Goal: Task Accomplishment & Management: Manage account settings

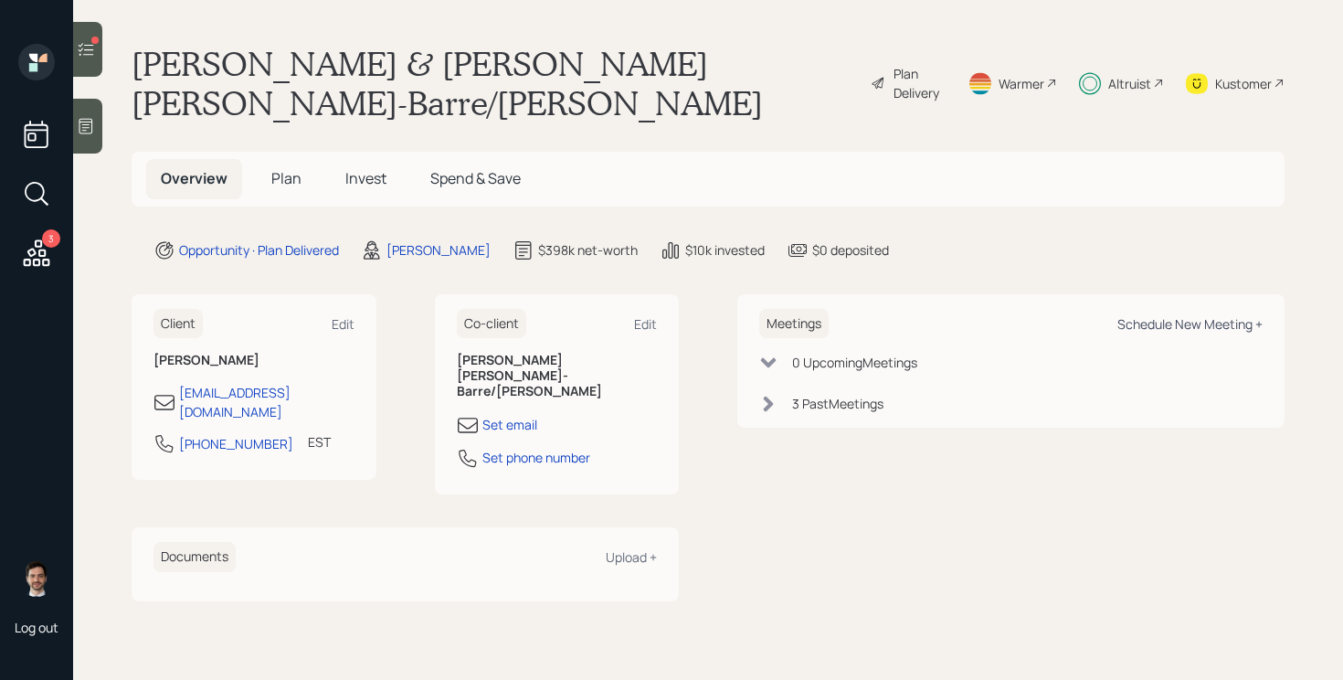
click at [1233, 315] on div "Schedule New Meeting +" at bounding box center [1189, 323] width 145 height 17
select select "ef6b64e1-8f62-4a74-b865-a7df4b35b836"
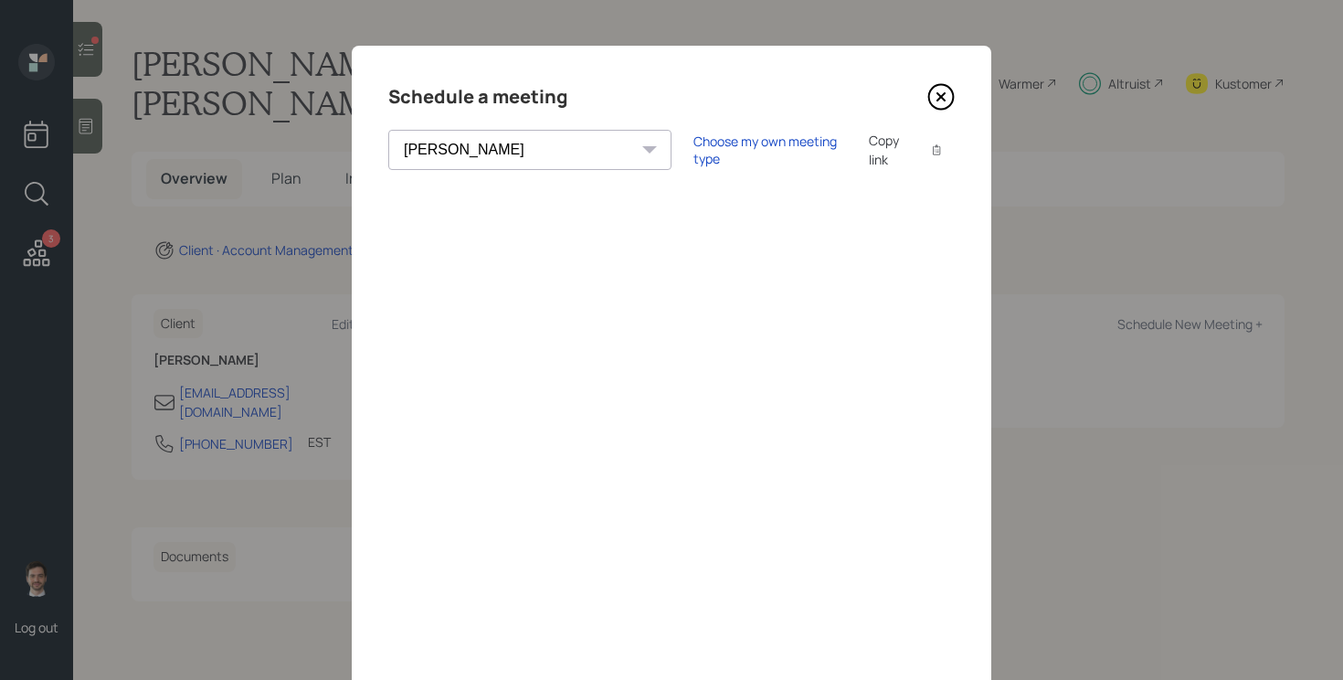
click at [937, 102] on icon at bounding box center [940, 96] width 27 height 27
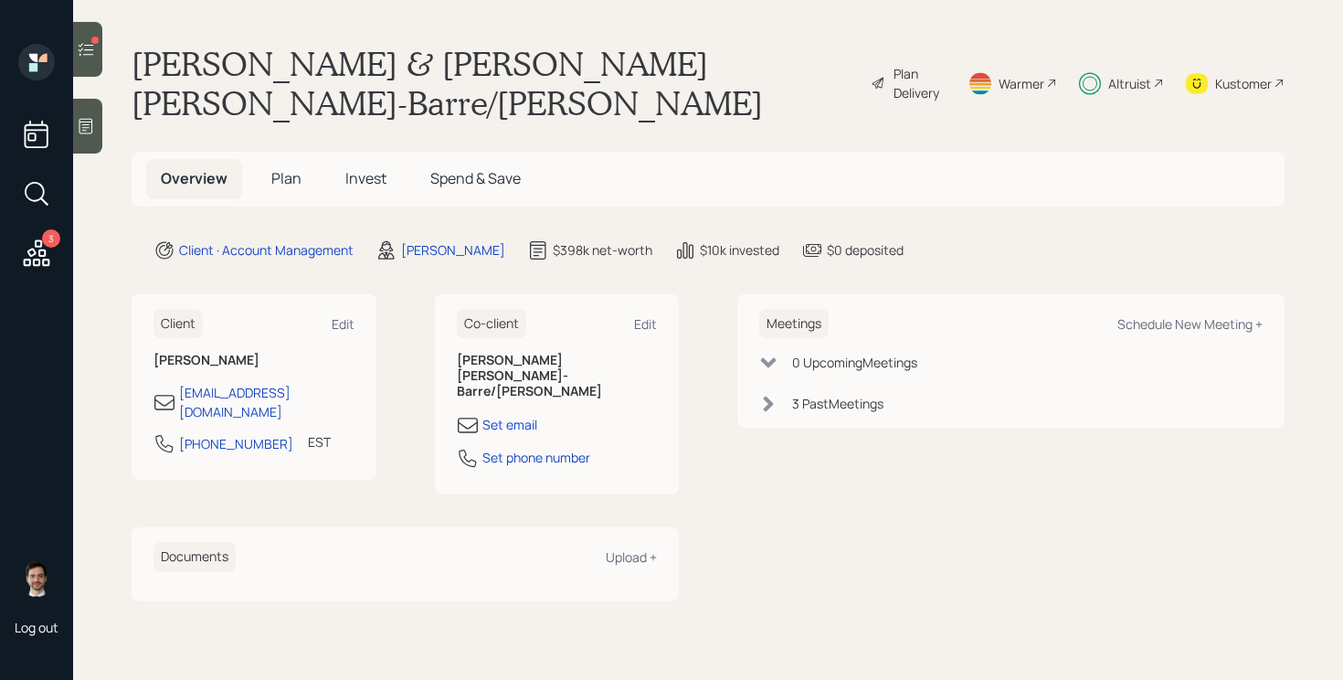
click at [90, 58] on div at bounding box center [87, 49] width 29 height 55
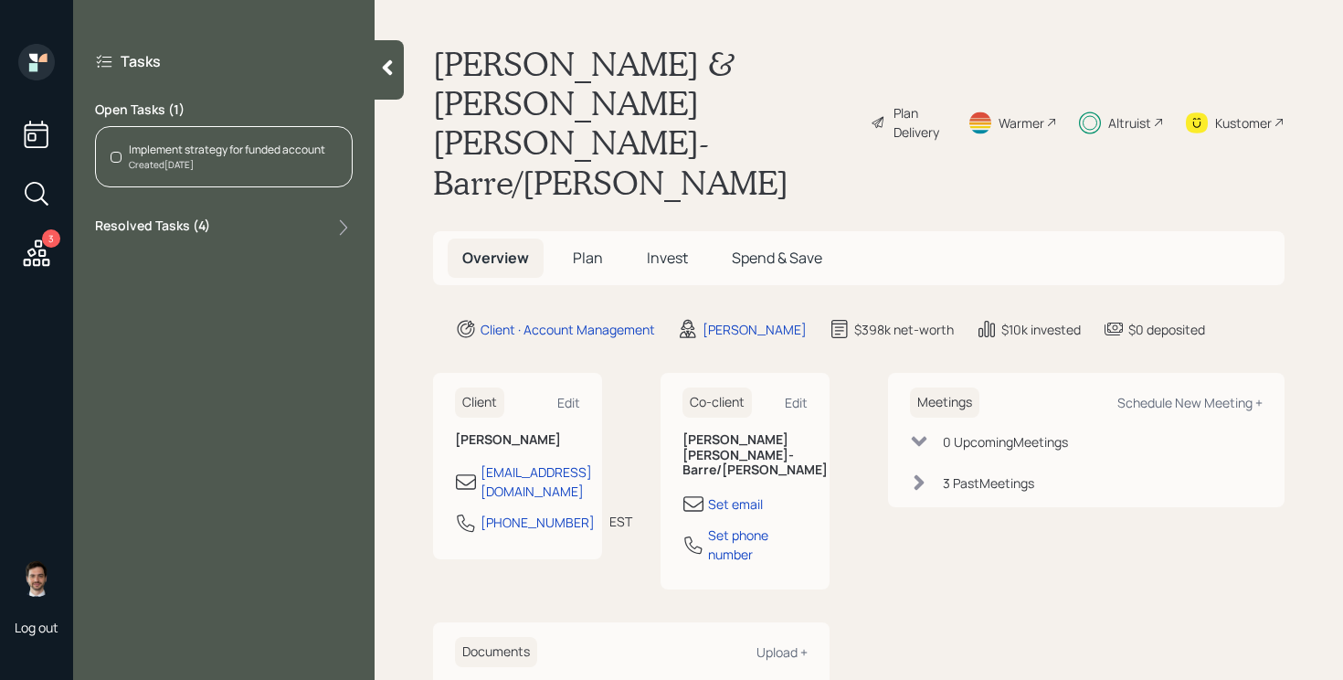
click at [266, 163] on div "Created [DATE]" at bounding box center [227, 165] width 196 height 14
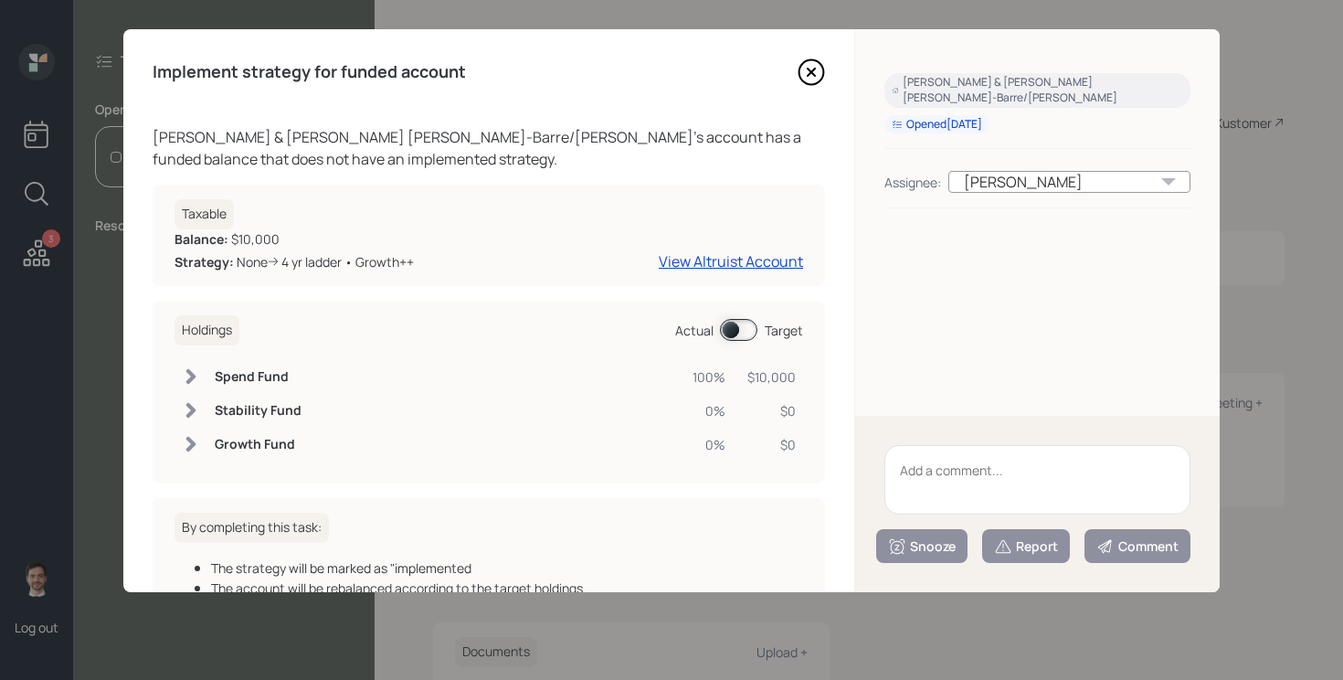
scroll to position [127, 0]
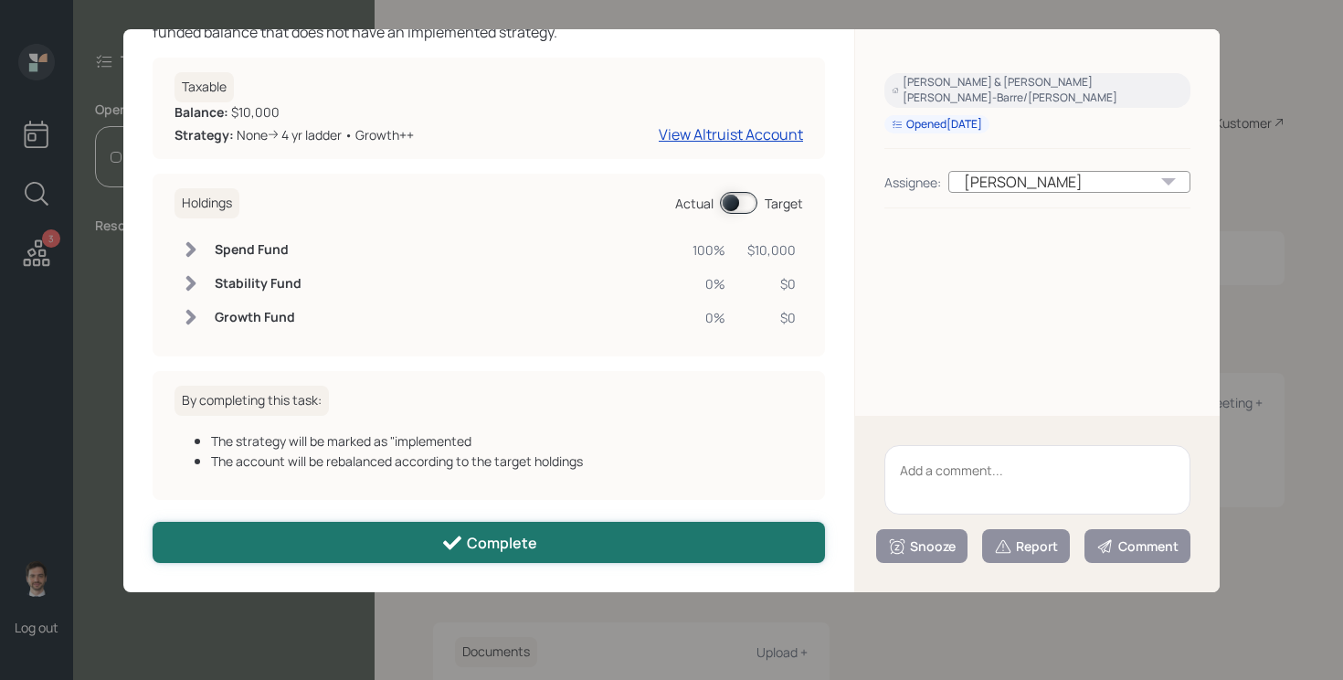
click at [409, 535] on button "Complete" at bounding box center [489, 542] width 672 height 41
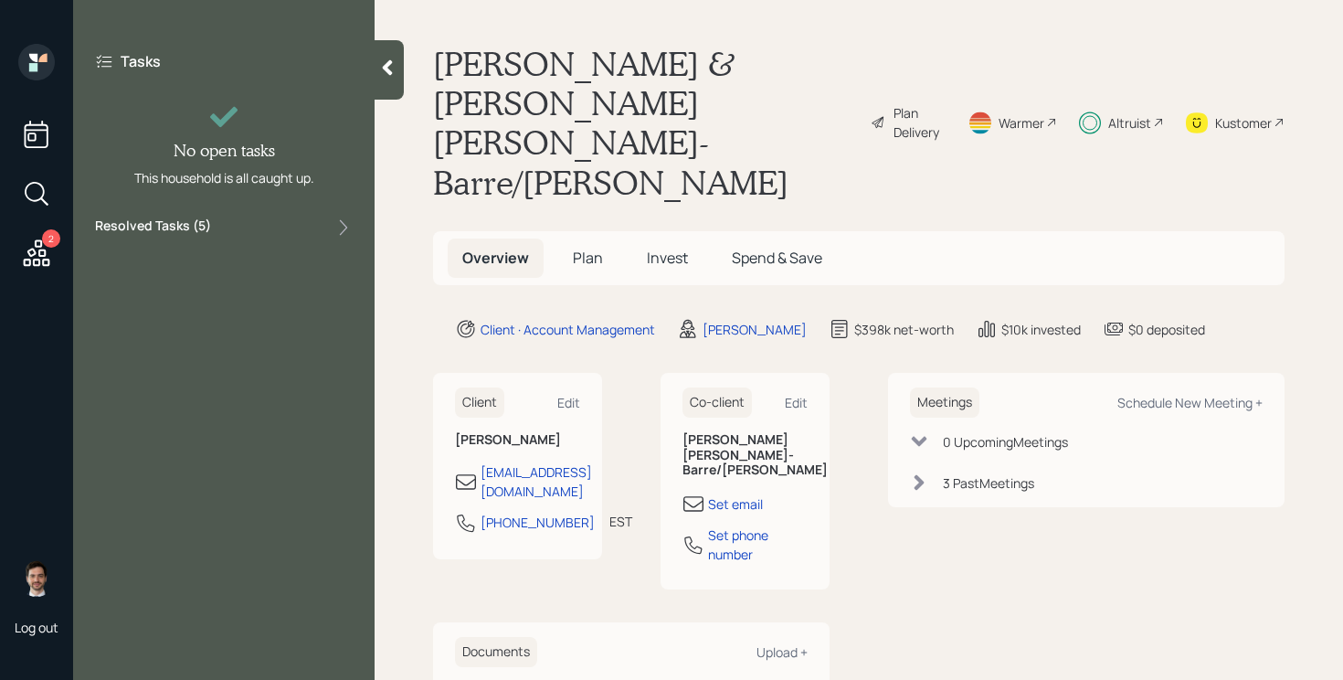
click at [390, 65] on icon at bounding box center [387, 67] width 18 height 18
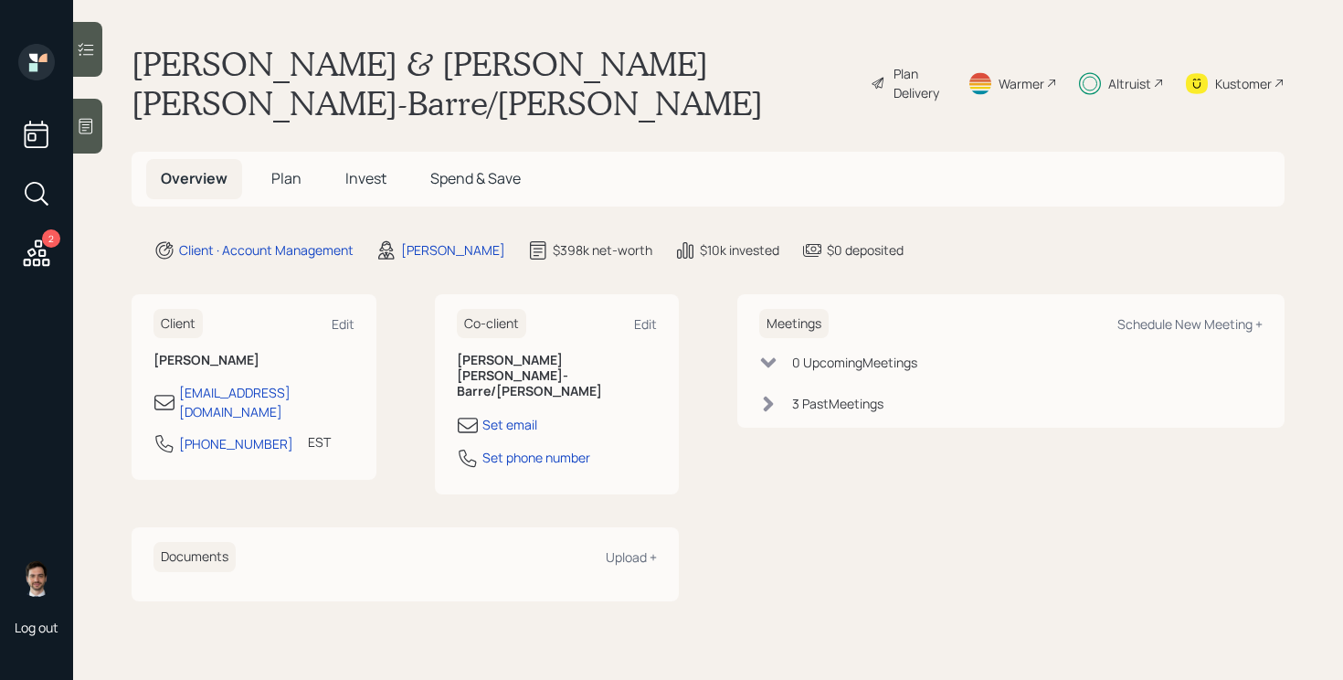
click at [361, 168] on span "Invest" at bounding box center [365, 178] width 41 height 20
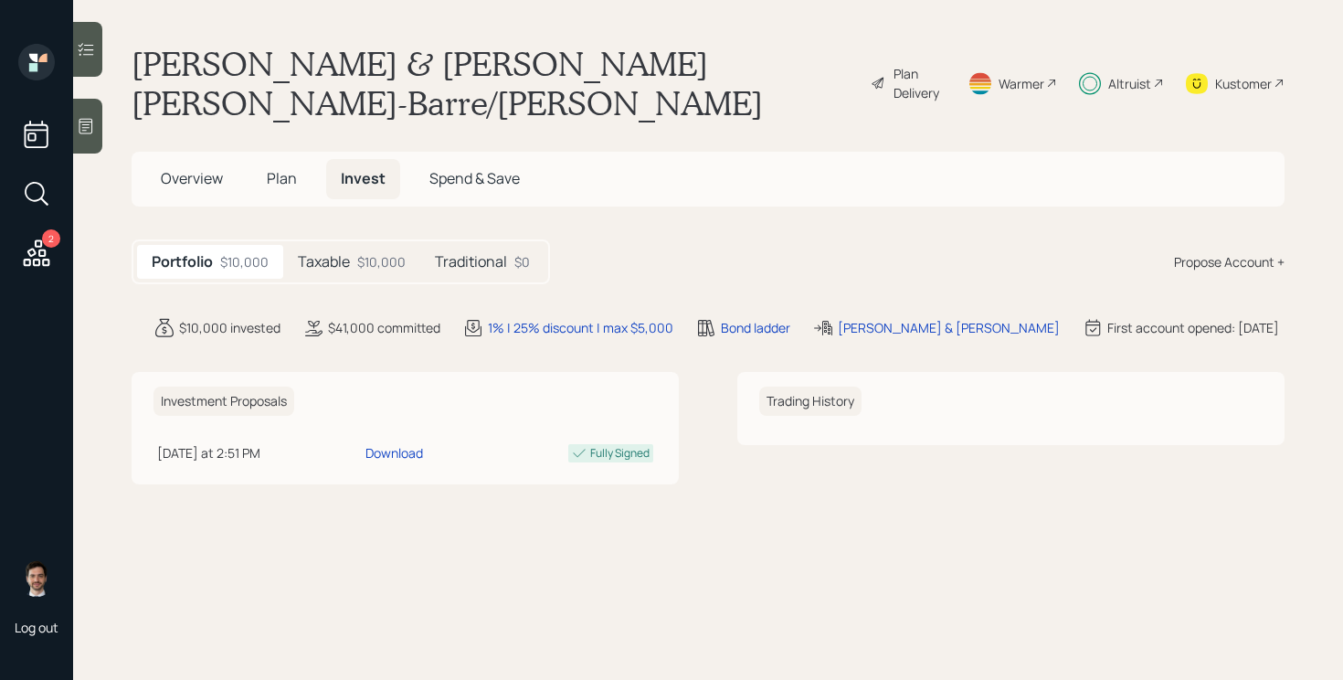
click at [361, 252] on div "$10,000" at bounding box center [381, 261] width 48 height 19
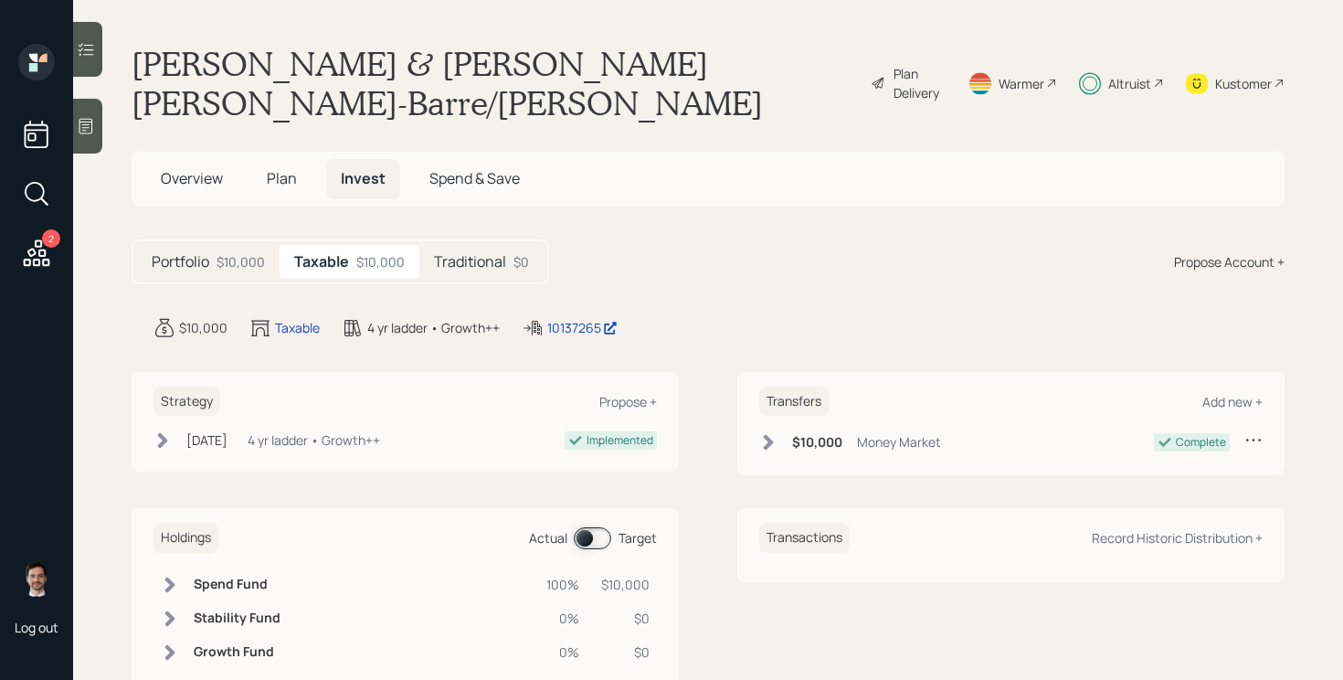
click at [483, 253] on h5 "Traditional" at bounding box center [470, 261] width 72 height 17
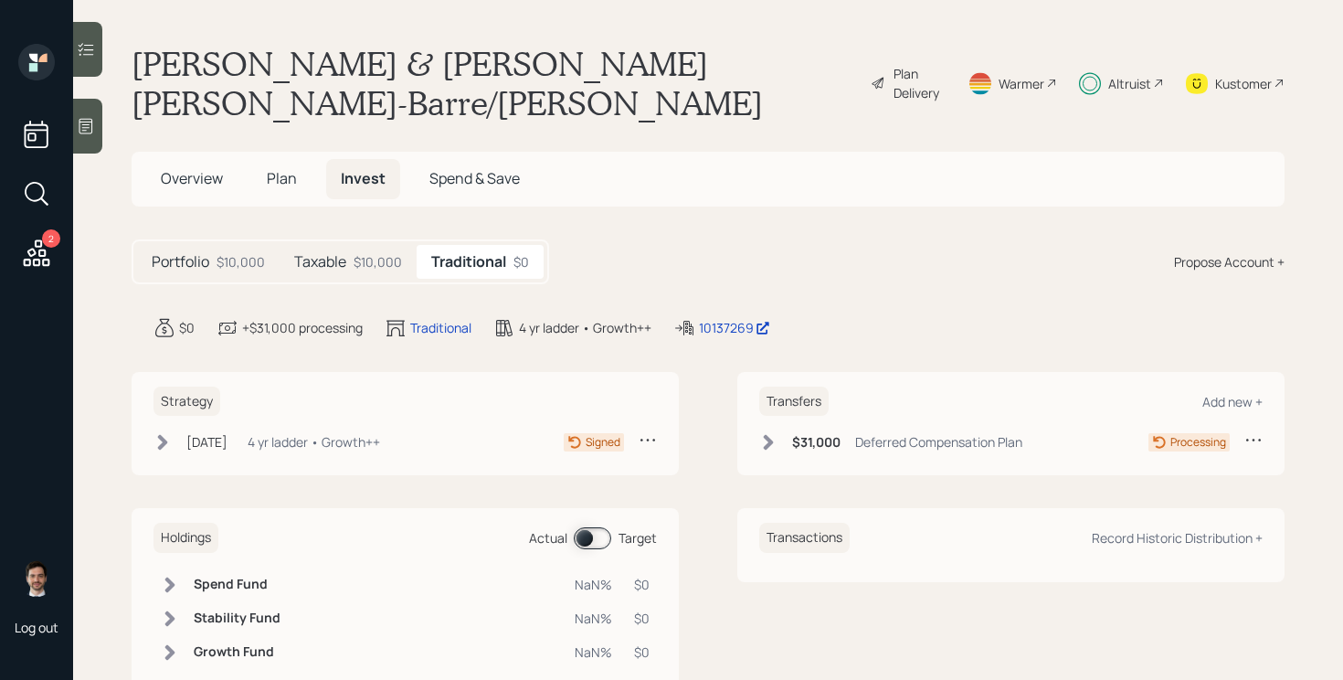
click at [156, 433] on icon at bounding box center [162, 442] width 18 height 18
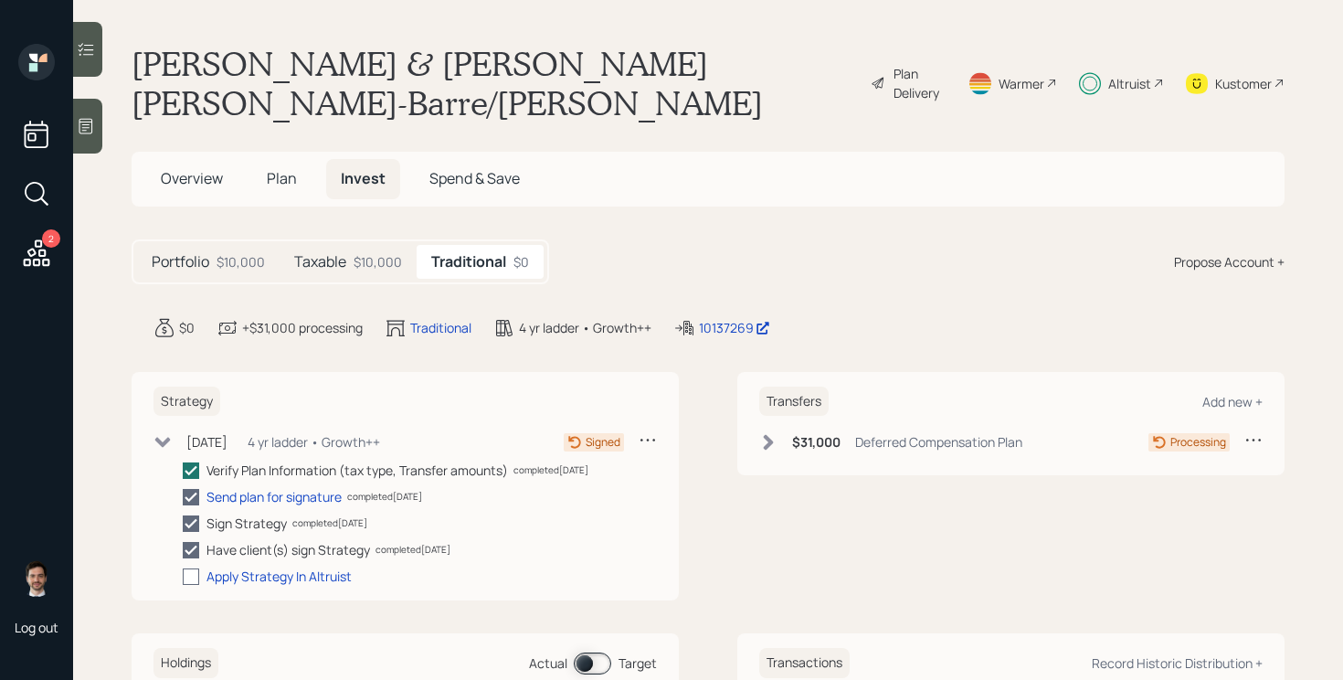
click at [191, 568] on div at bounding box center [191, 576] width 16 height 16
click at [183, 576] on input "checkbox" at bounding box center [182, 576] width 1 height 1
checkbox input "true"
click at [162, 436] on icon at bounding box center [163, 441] width 16 height 10
